Goal: Find contact information: Find contact information

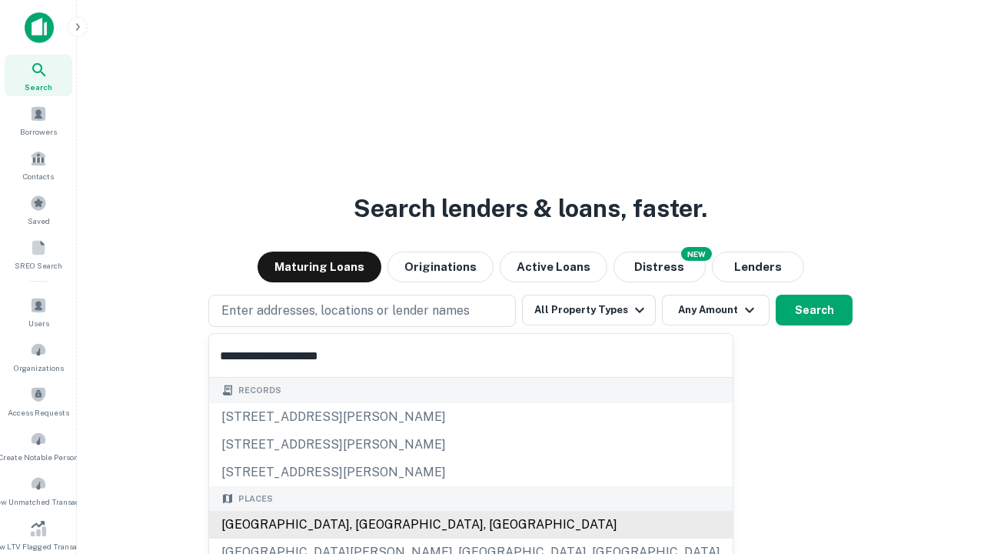
click at [368, 525] on div "Santa Monica, CA, USA" at bounding box center [471, 525] width 524 height 28
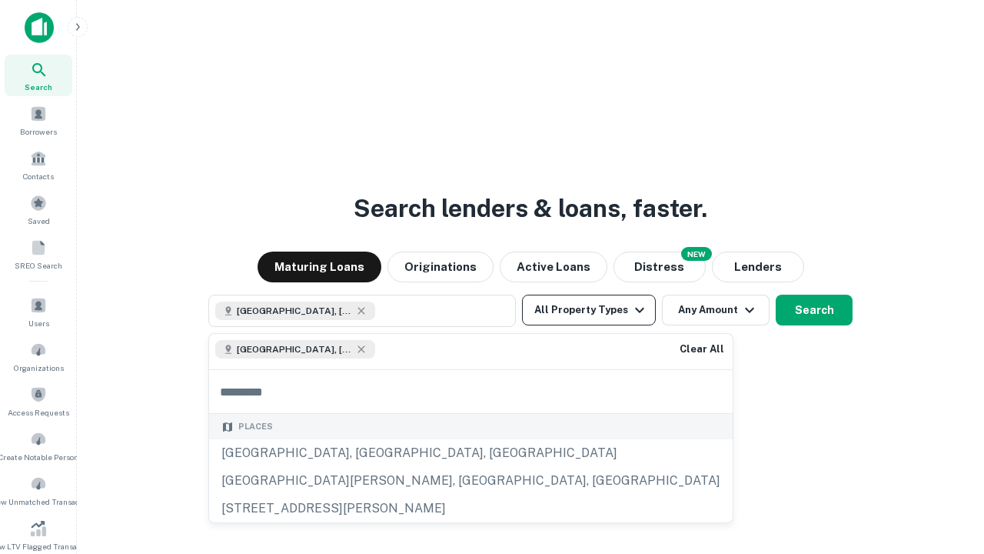
click at [589, 310] on button "All Property Types" at bounding box center [589, 310] width 134 height 31
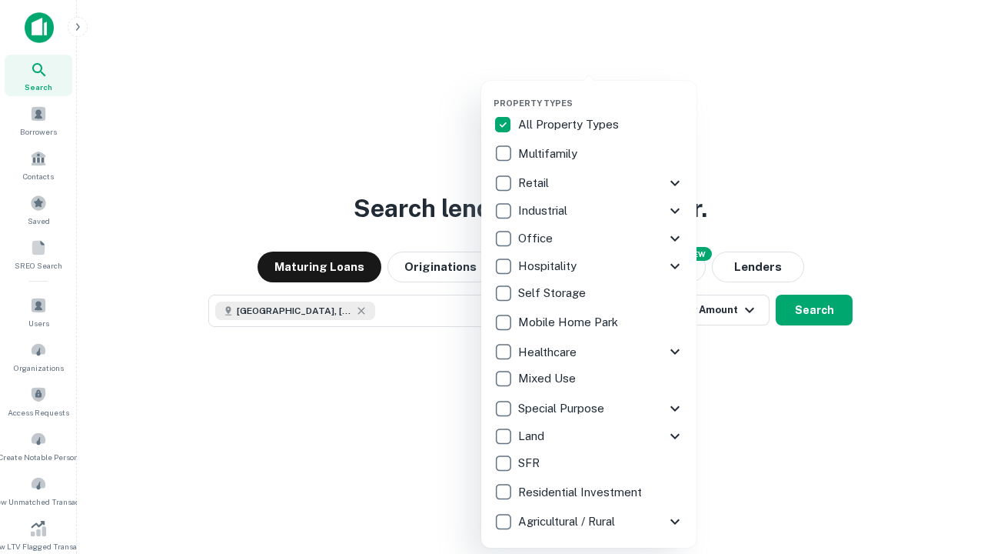
click at [601, 93] on button "button" at bounding box center [601, 93] width 215 height 1
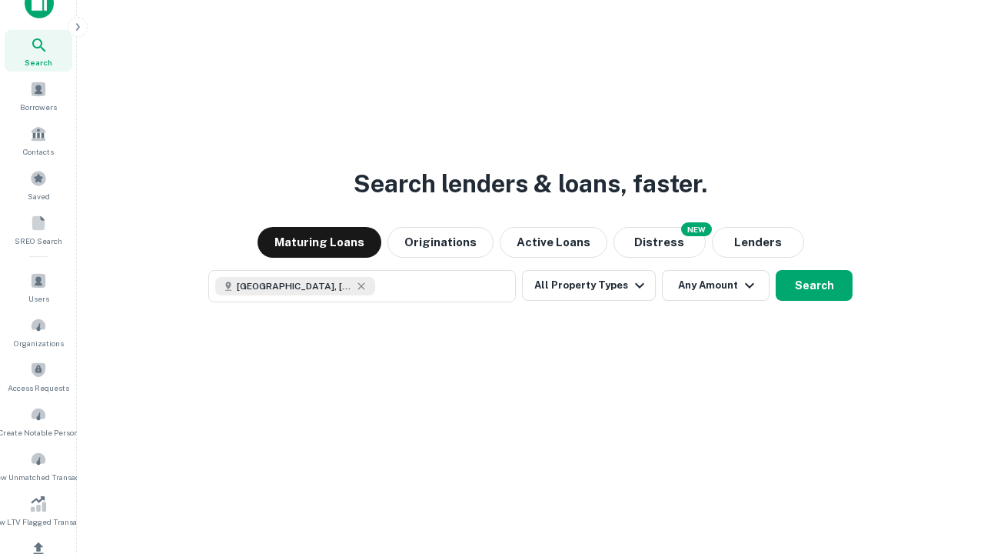
scroll to position [8, 185]
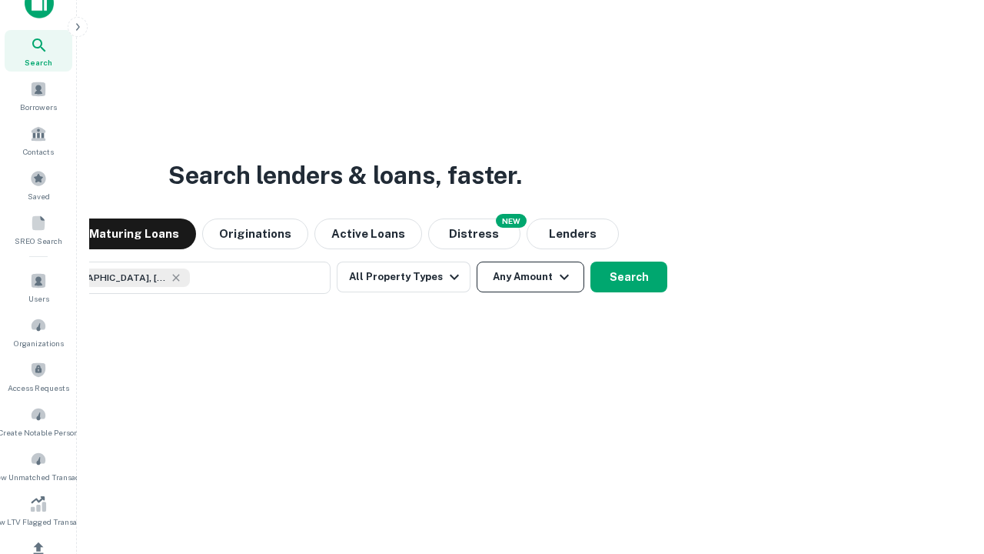
click at [477, 261] on button "Any Amount" at bounding box center [531, 276] width 108 height 31
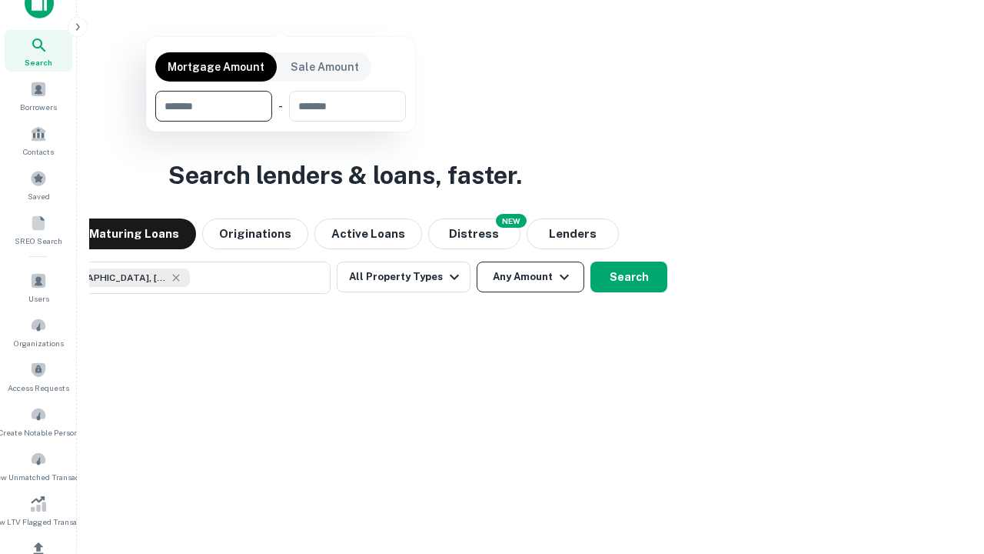
scroll to position [111, 435]
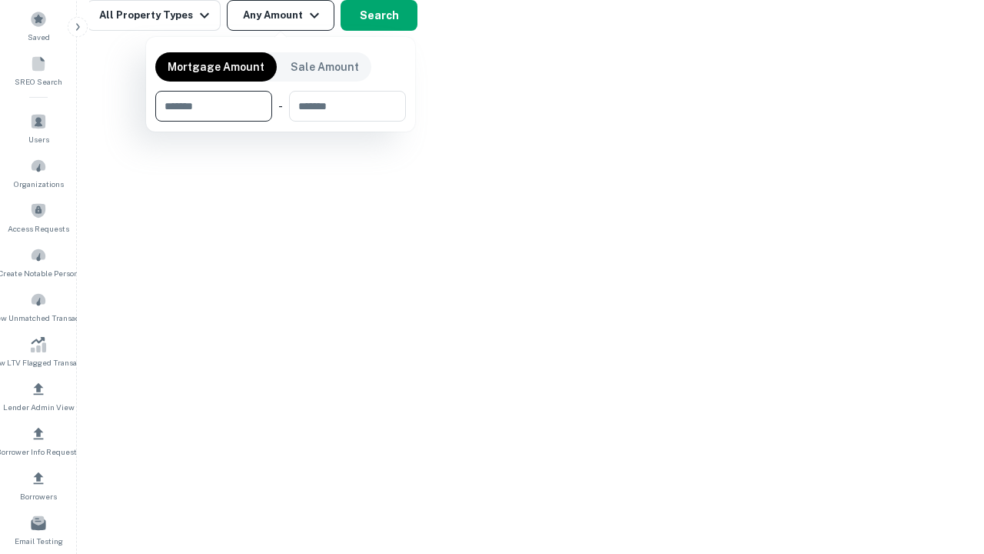
type input "*******"
click at [281, 122] on button "button" at bounding box center [280, 122] width 251 height 1
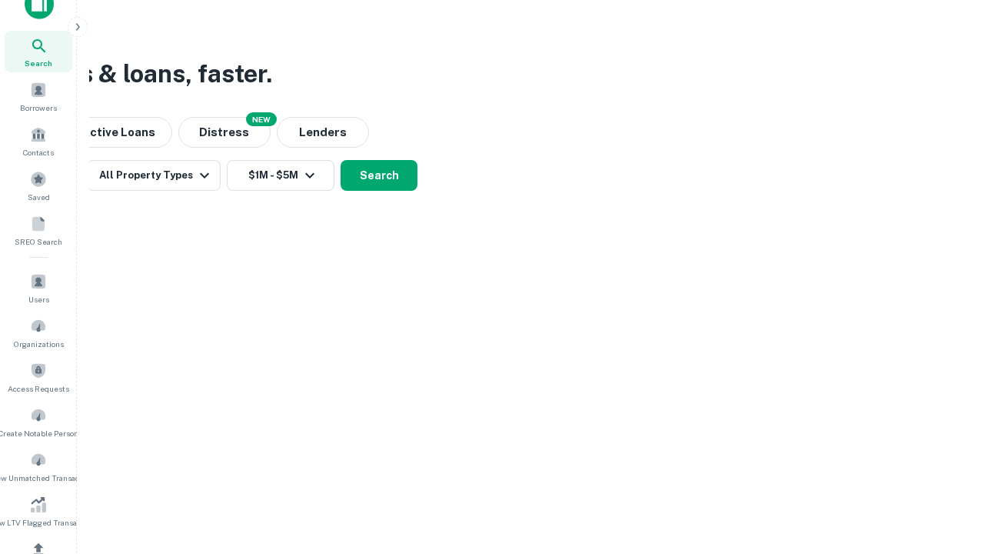
scroll to position [8, 284]
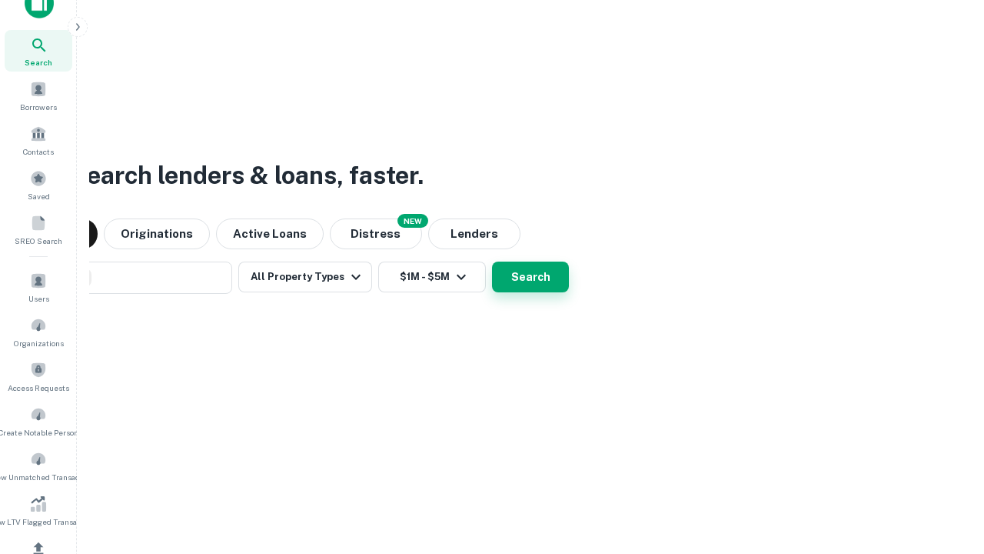
click at [492, 261] on button "Search" at bounding box center [530, 276] width 77 height 31
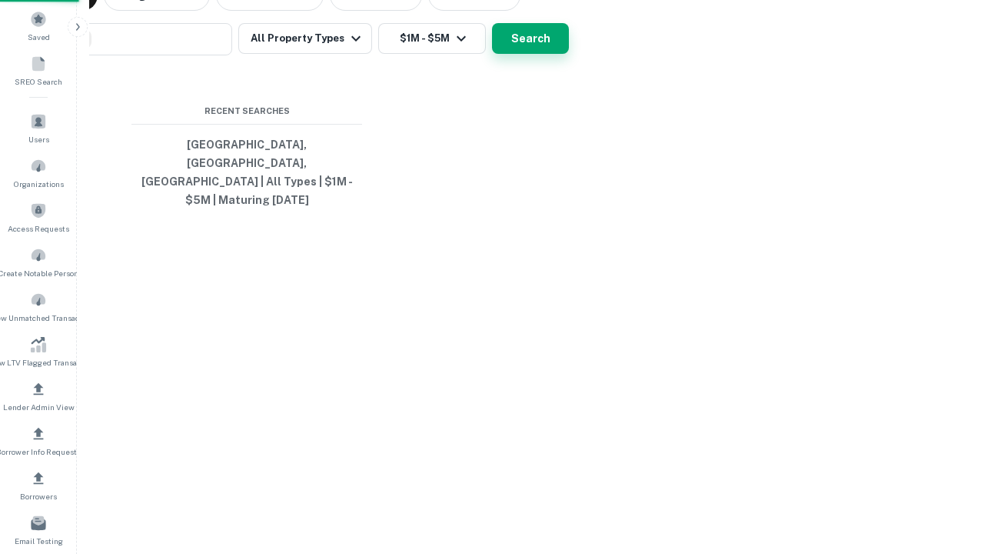
scroll to position [50, 435]
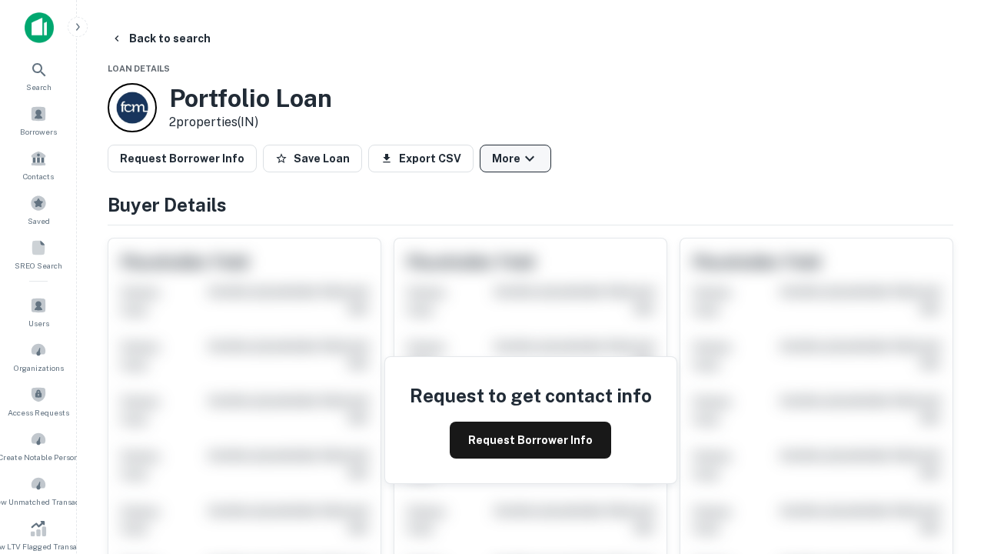
click at [515, 158] on button "More" at bounding box center [516, 159] width 72 height 28
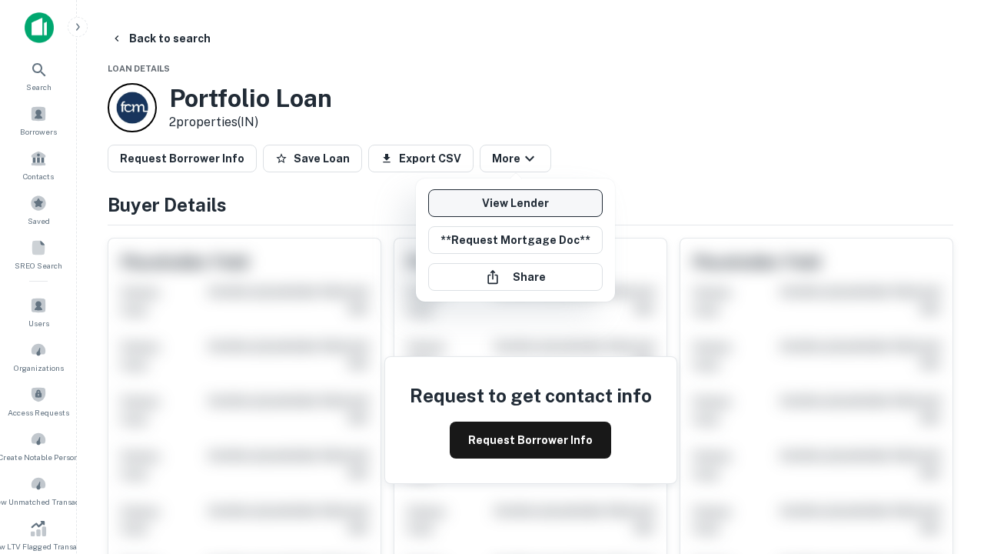
click at [515, 203] on link "View Lender" at bounding box center [515, 203] width 175 height 28
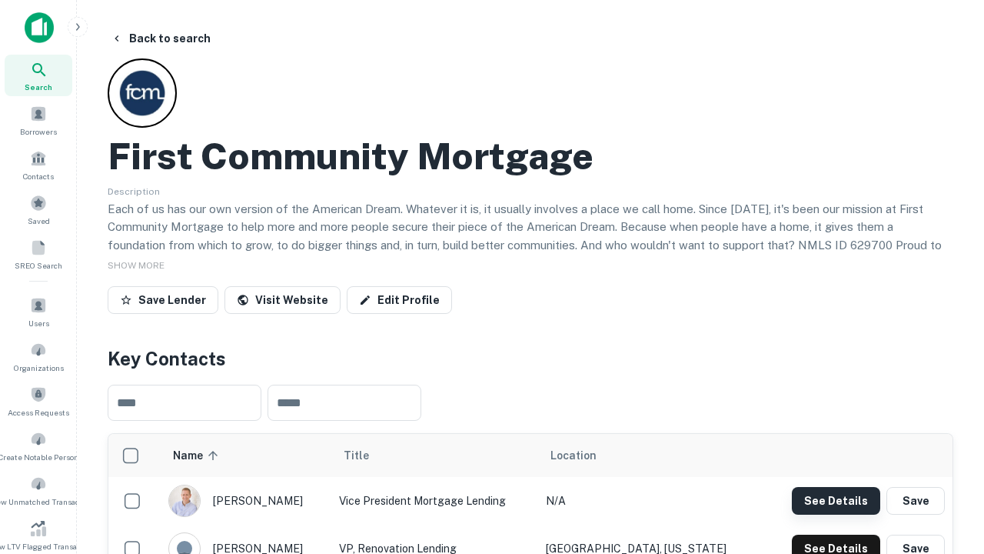
click at [836, 500] on button "See Details" at bounding box center [836, 501] width 88 height 28
